Goal: Information Seeking & Learning: Learn about a topic

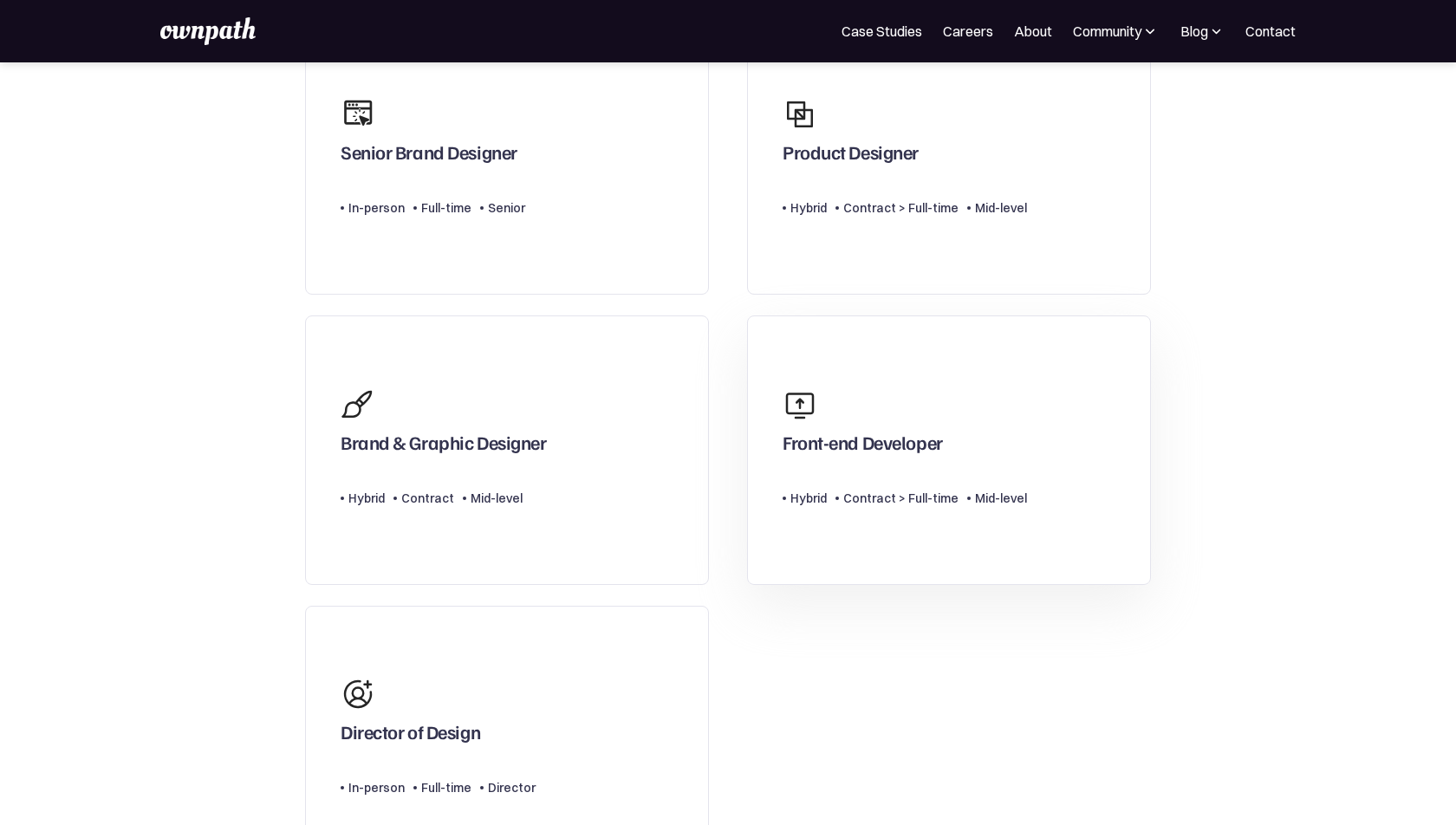
scroll to position [325, 0]
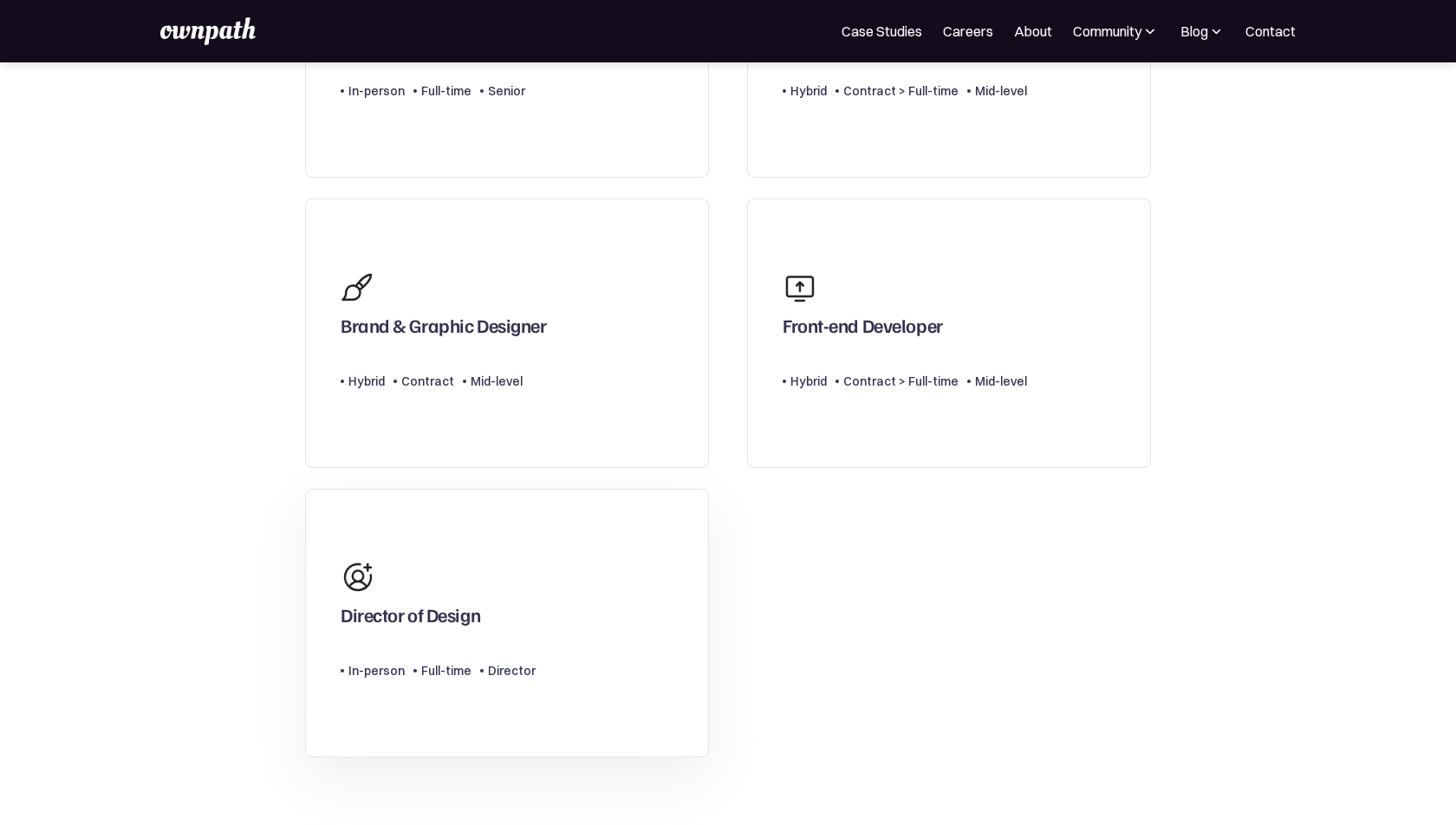
click at [618, 607] on link "Director of Design Type Level In-person Full-time Director" at bounding box center [507, 624] width 404 height 269
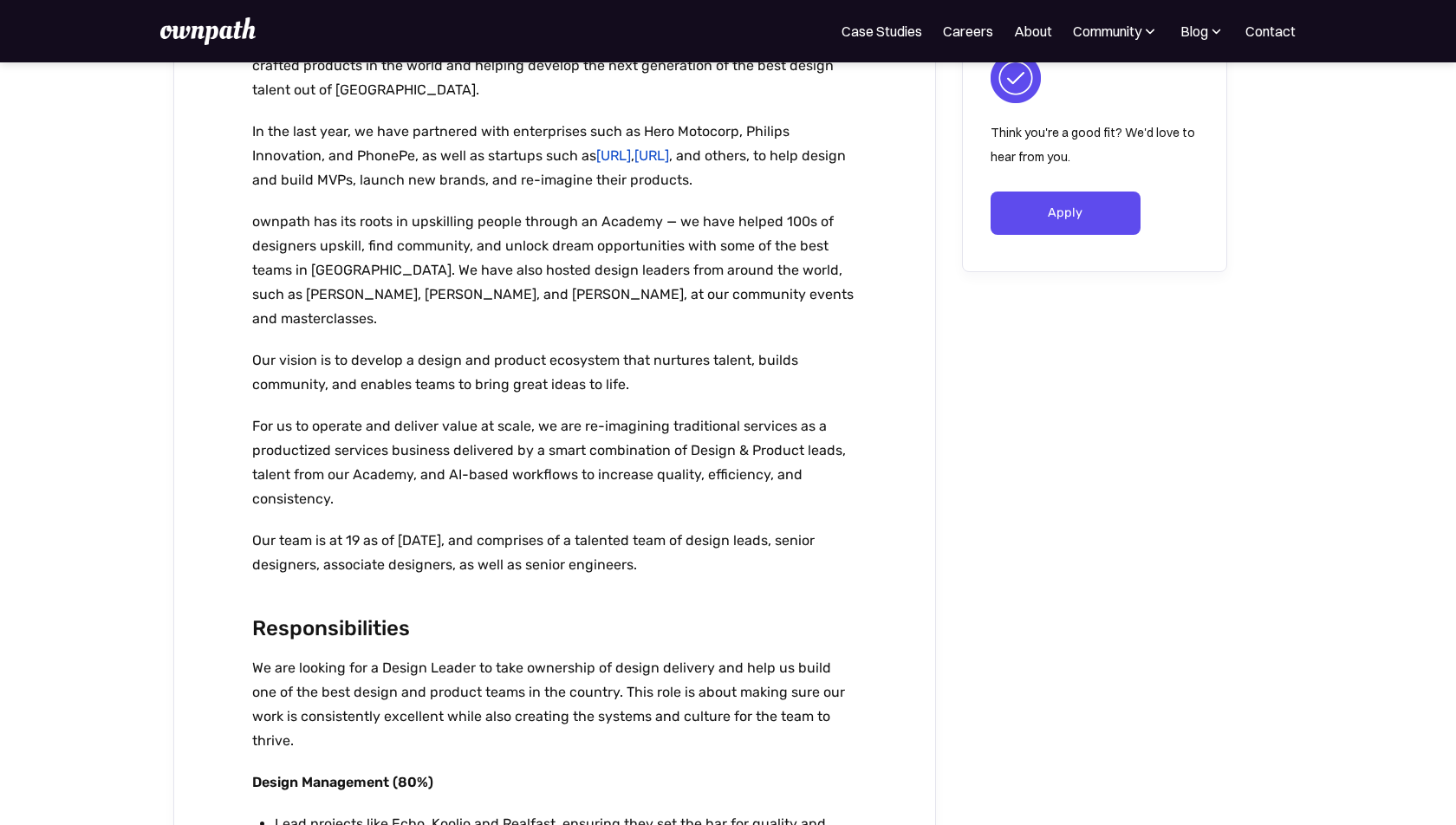
scroll to position [500, 0]
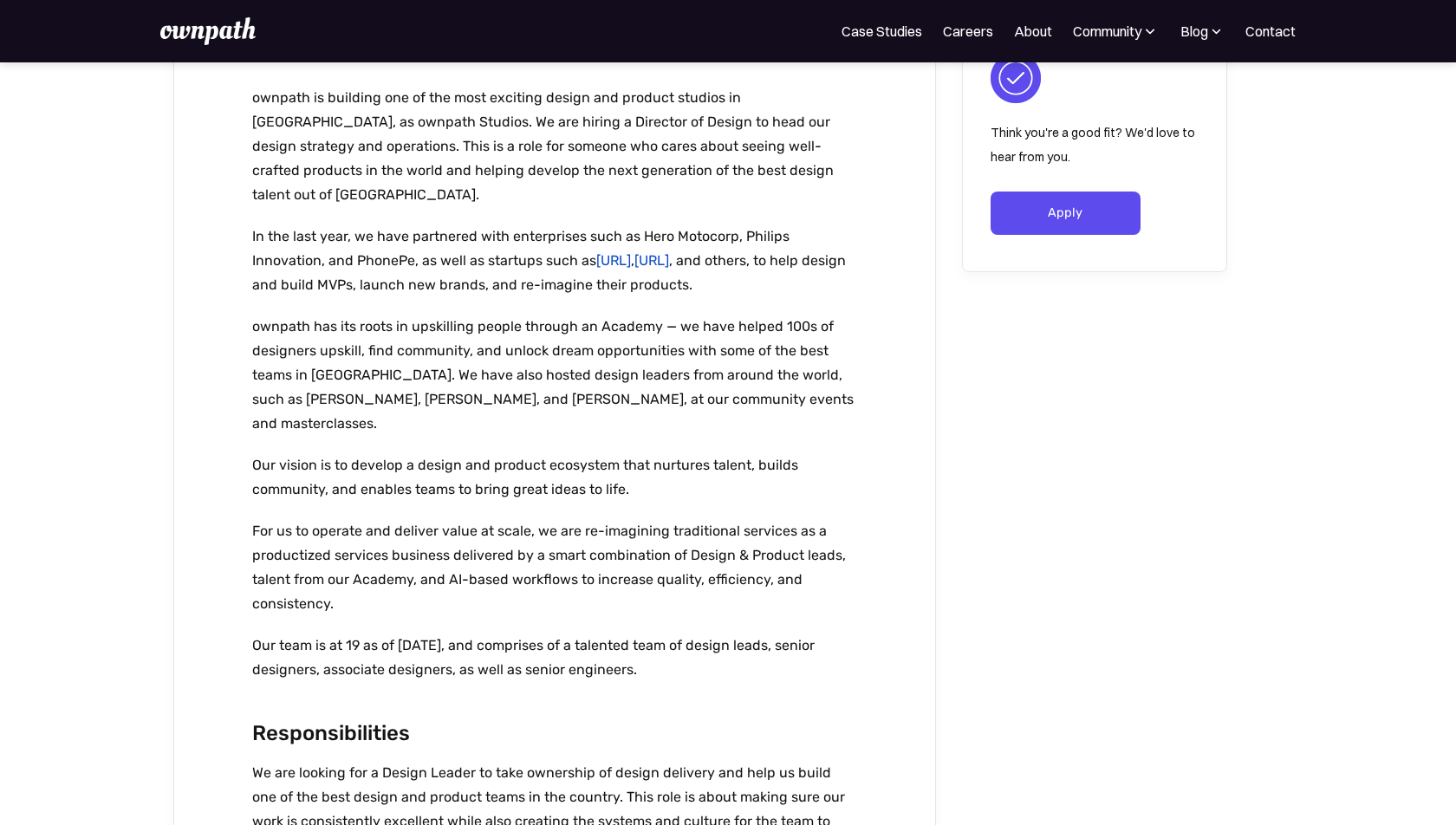
click at [618, 633] on p "Our team is at 19 as of Sep 1 2025, and comprises of a talented team of design …" at bounding box center [554, 657] width 606 height 48
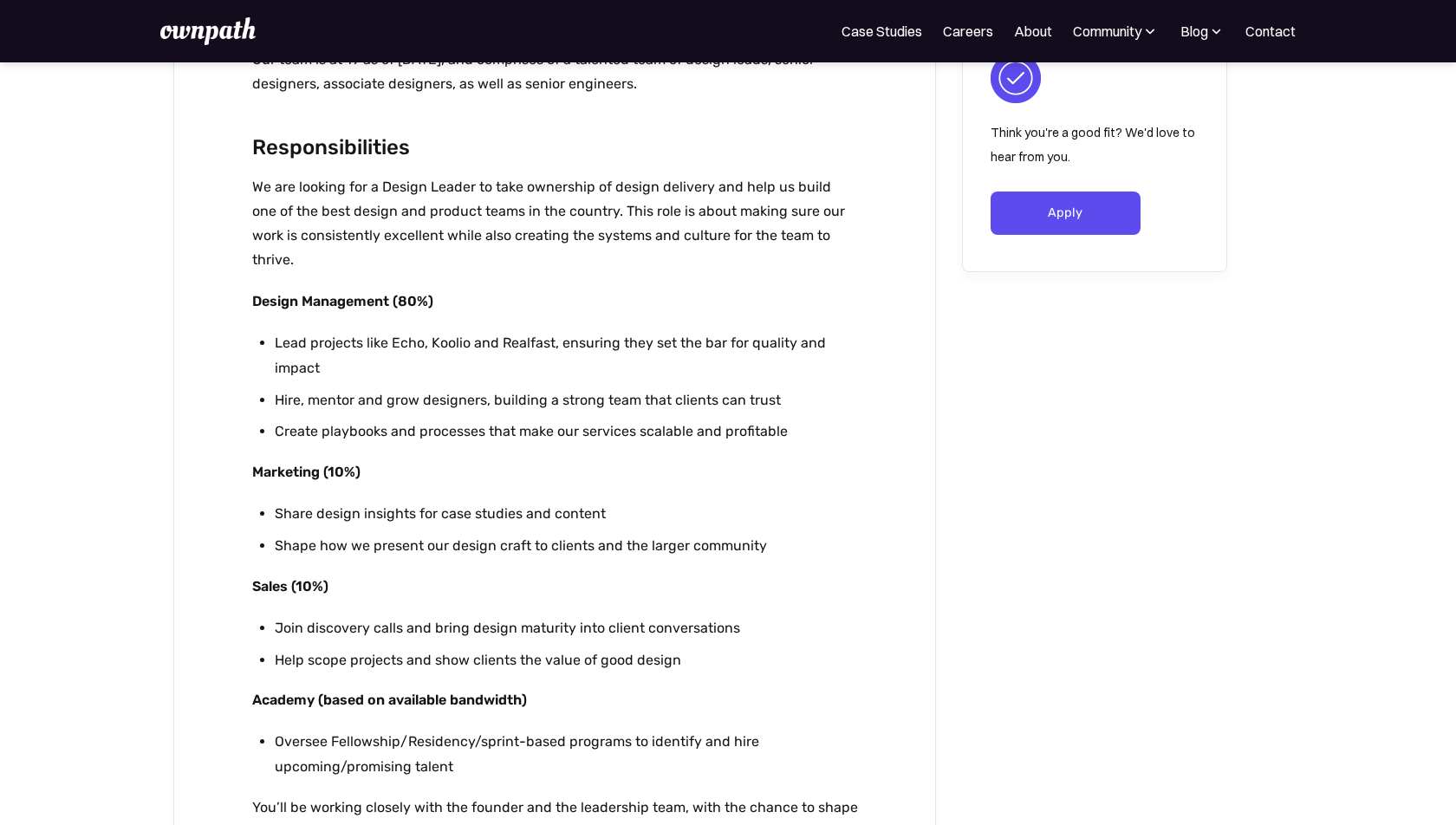
scroll to position [1087, 0]
